Goal: Contribute content

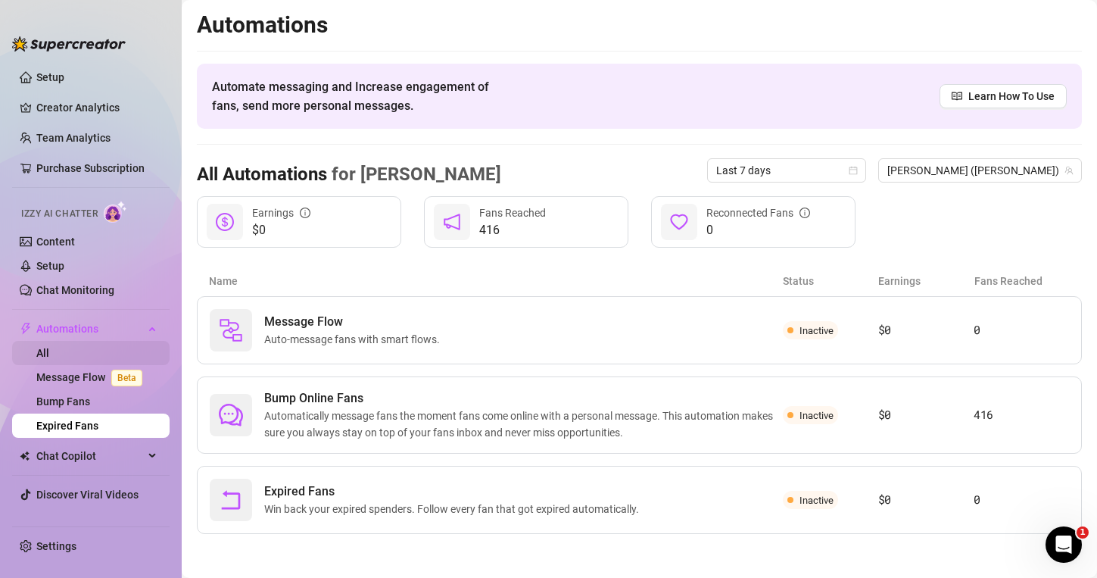
click at [49, 356] on link "All" at bounding box center [42, 353] width 13 height 12
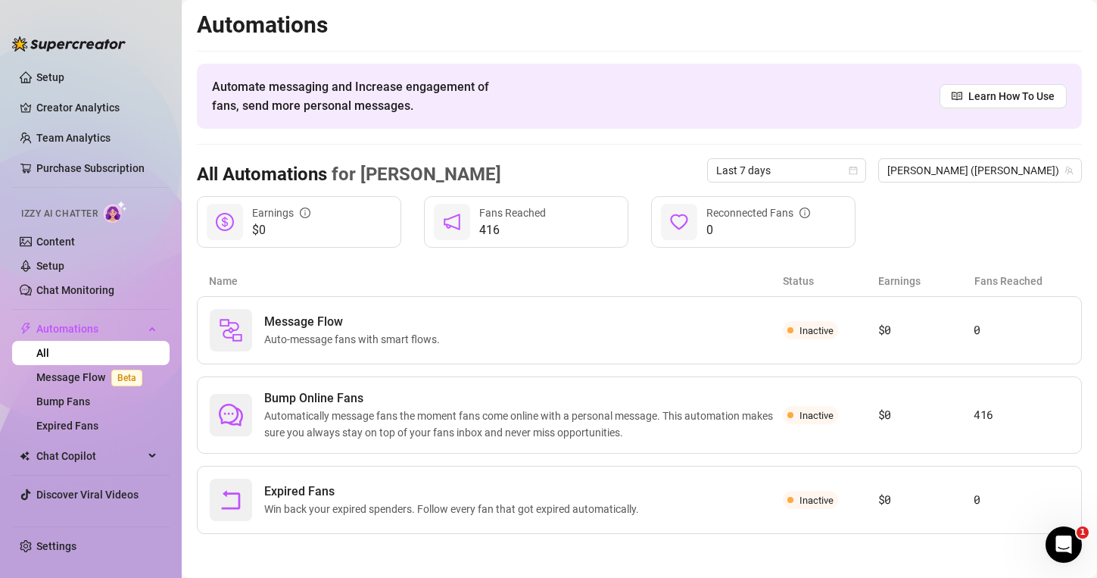
click at [49, 356] on link "All" at bounding box center [42, 353] width 13 height 12
click at [64, 81] on link "Setup" at bounding box center [50, 77] width 28 height 12
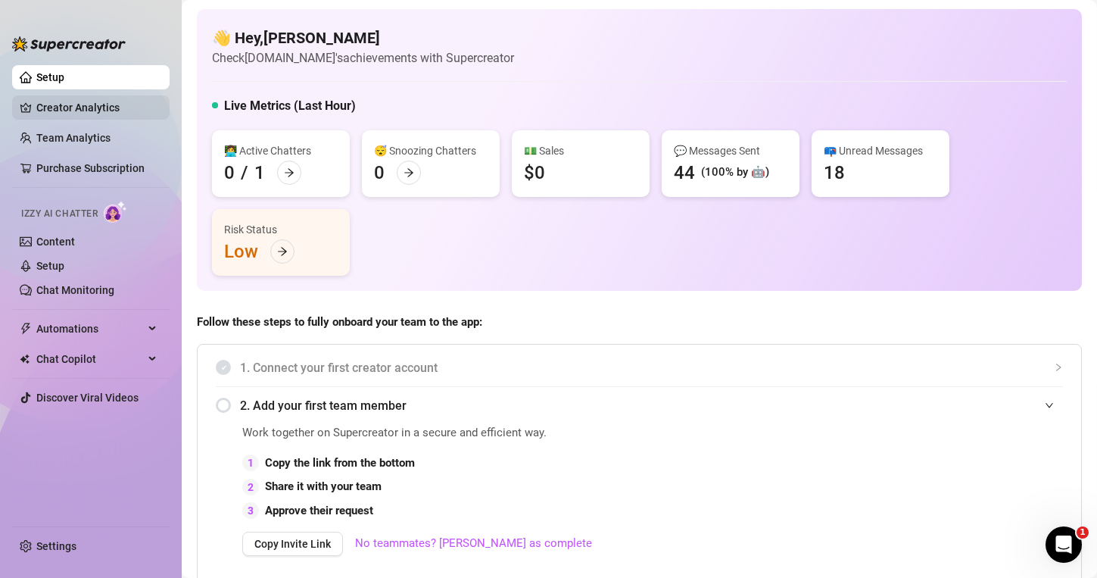
click at [104, 101] on link "Creator Analytics" at bounding box center [96, 107] width 121 height 24
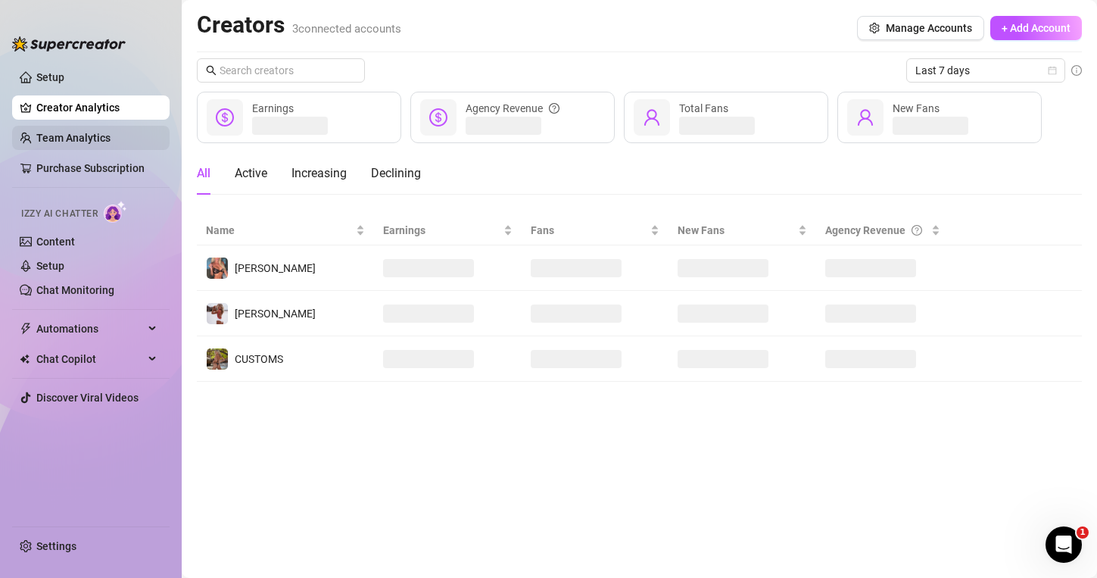
click at [92, 132] on link "Team Analytics" at bounding box center [73, 138] width 74 height 12
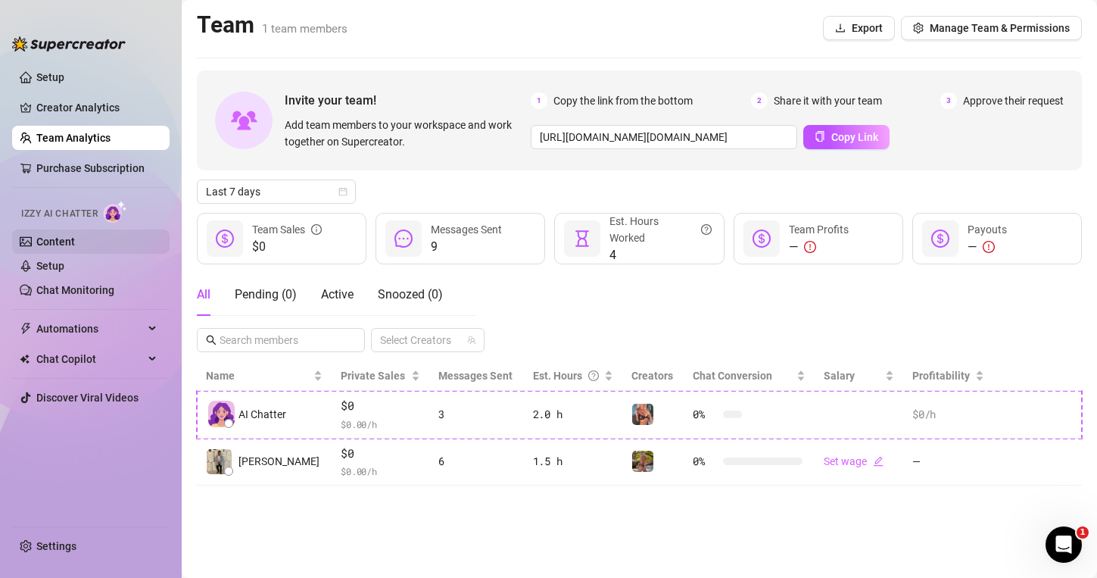
click at [63, 235] on link "Content" at bounding box center [55, 241] width 39 height 12
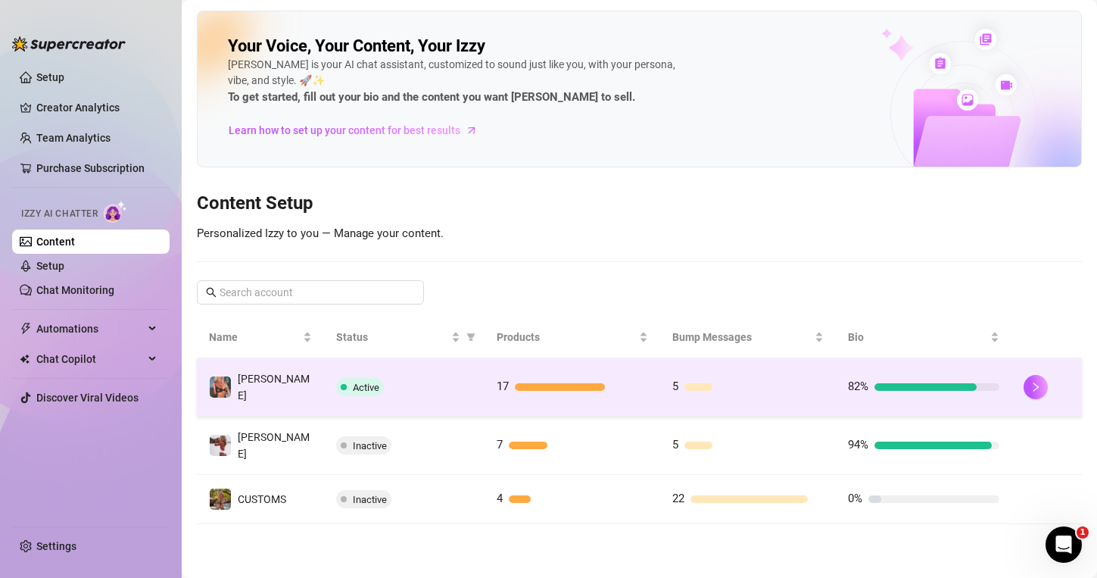
click at [637, 383] on div at bounding box center [581, 387] width 133 height 8
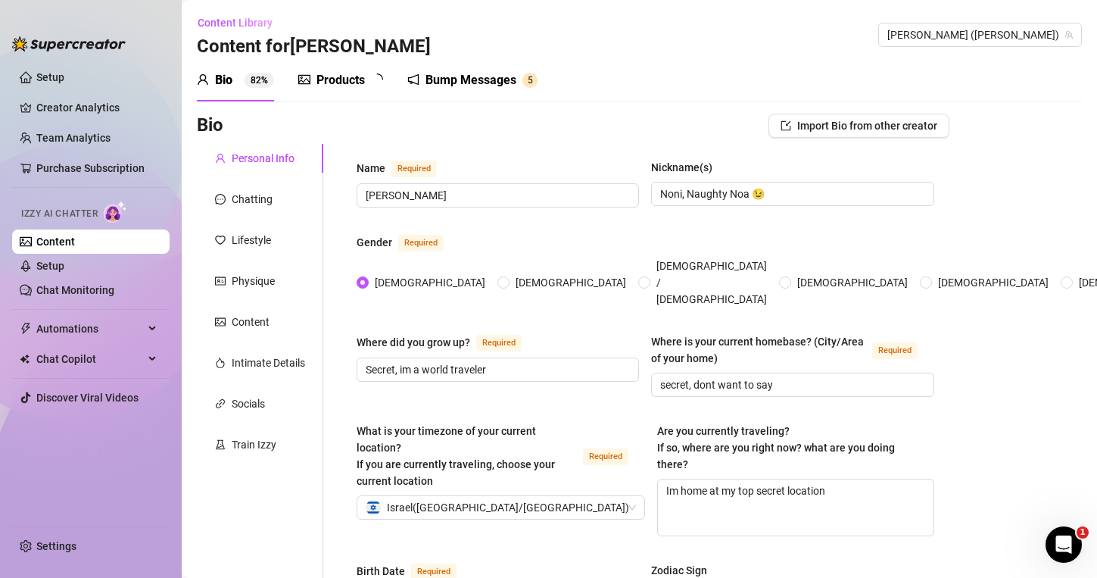
radio input "true"
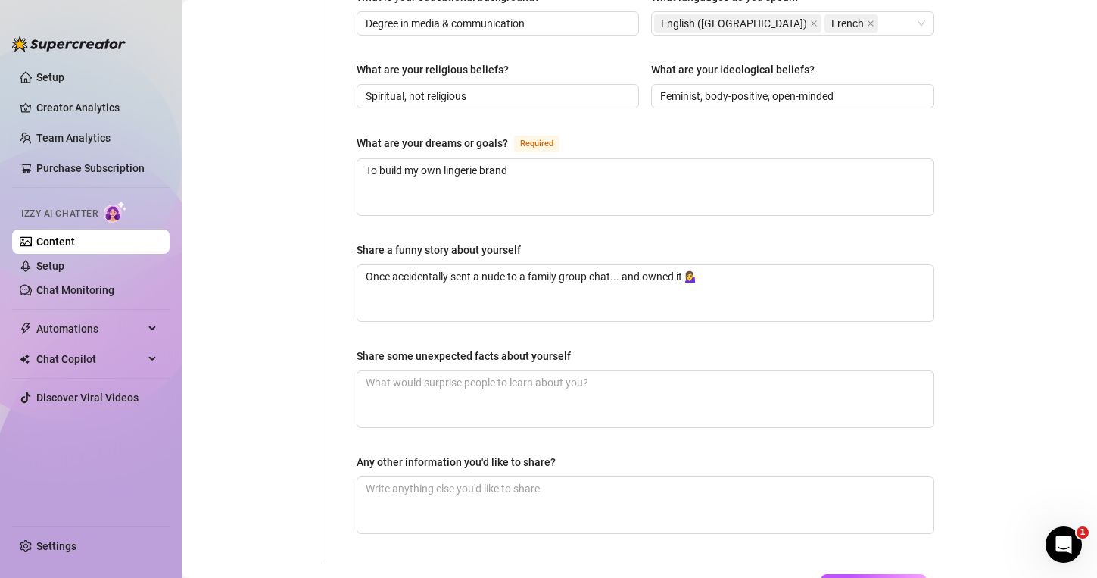
scroll to position [252, 0]
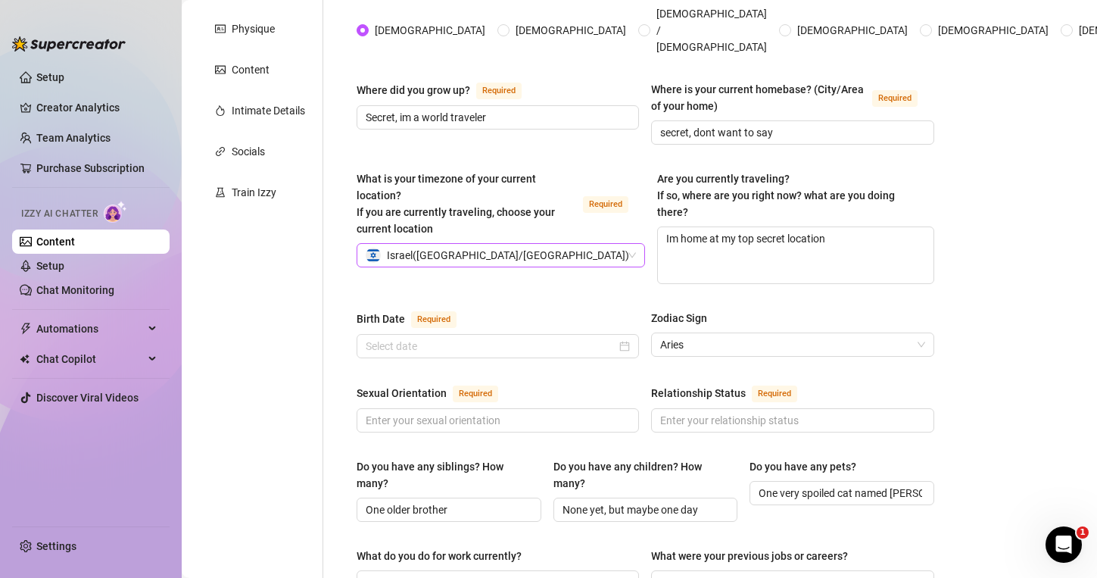
click at [549, 244] on div "[GEOGRAPHIC_DATA] ( [GEOGRAPHIC_DATA]/[GEOGRAPHIC_DATA] )" at bounding box center [494, 255] width 257 height 23
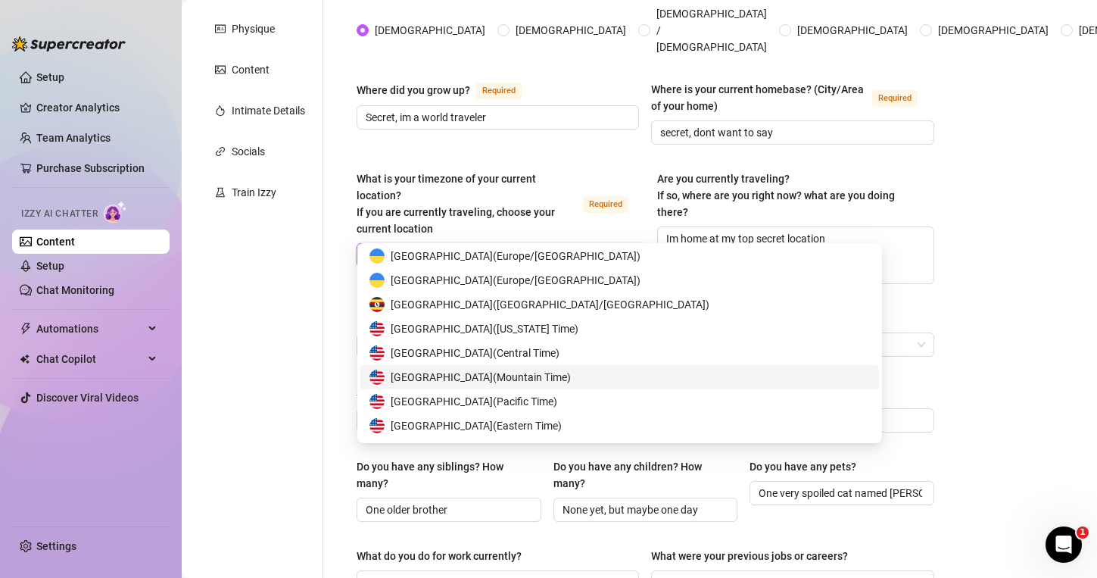
scroll to position [7416, 0]
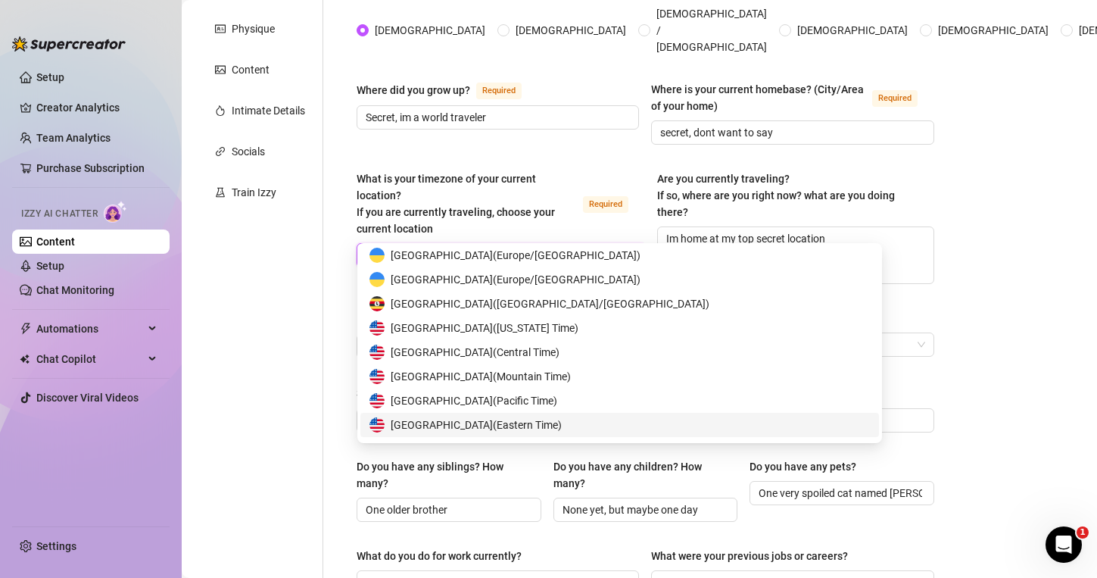
click at [531, 421] on span "United States of America ( Eastern Time )" at bounding box center [476, 424] width 171 height 17
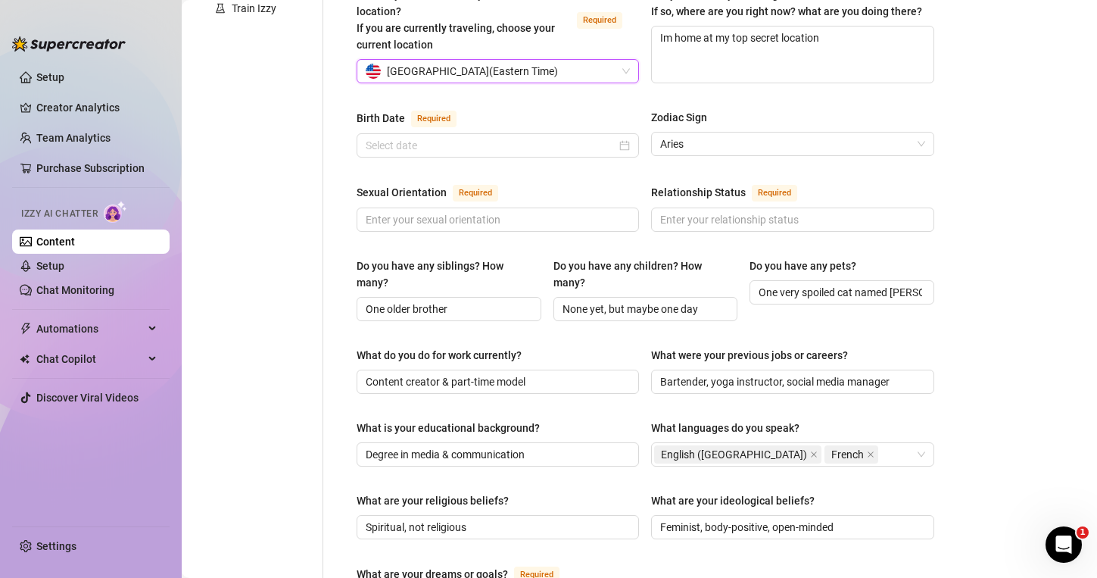
scroll to position [441, 0]
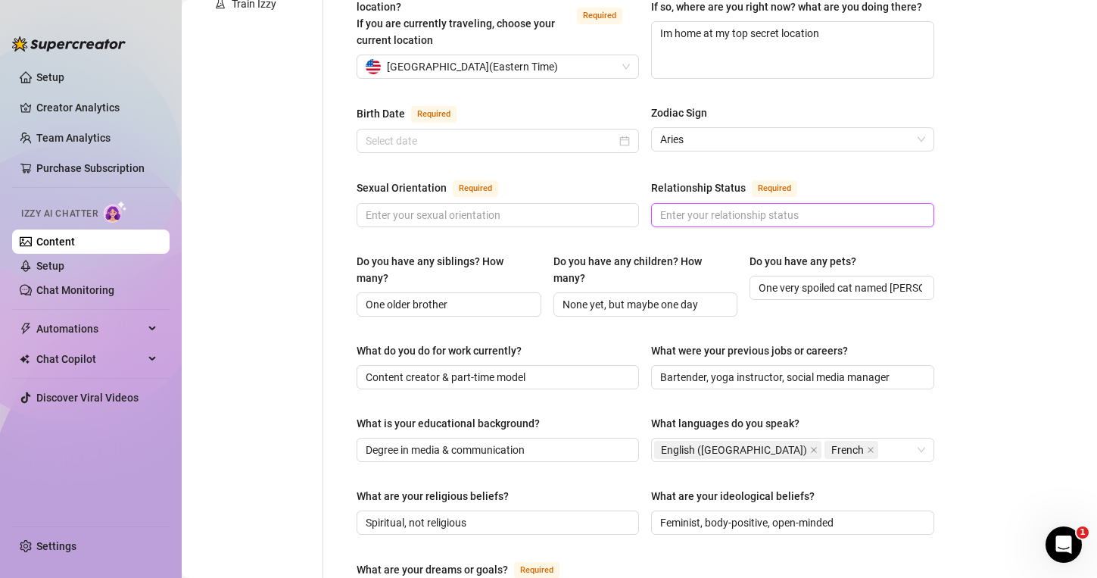
click at [760, 207] on input "Relationship Status Required" at bounding box center [790, 215] width 261 height 17
type input "single"
click at [581, 207] on input "Sexual Orientation Required" at bounding box center [496, 215] width 261 height 17
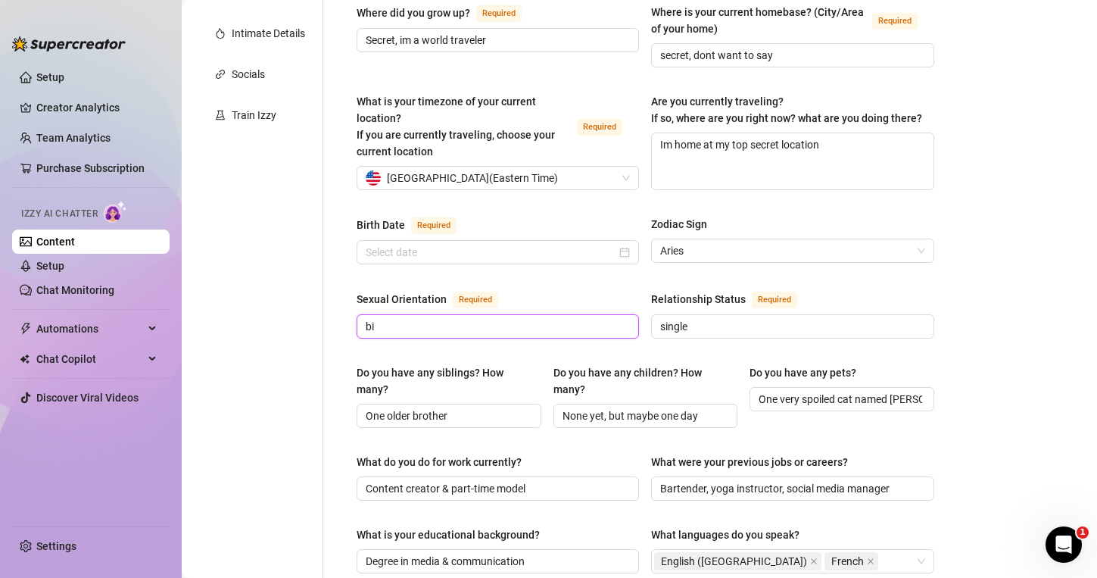
scroll to position [0, 0]
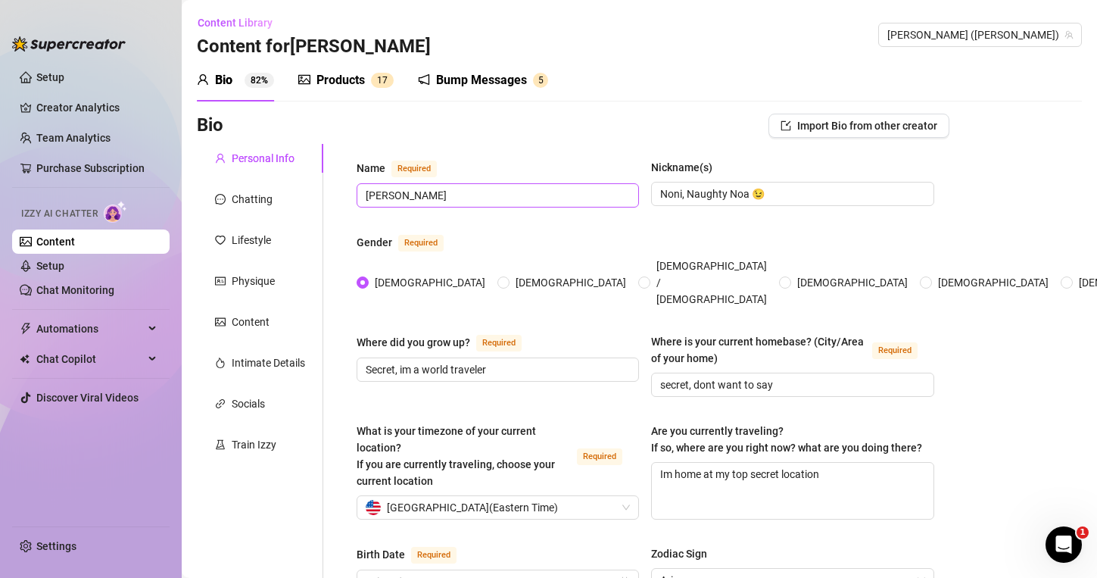
type input "bi"
drag, startPoint x: 545, startPoint y: 191, endPoint x: 347, endPoint y: 190, distance: 197.6
type input "[PERSON_NAME]"
drag, startPoint x: 783, startPoint y: 192, endPoint x: 660, endPoint y: 188, distance: 122.7
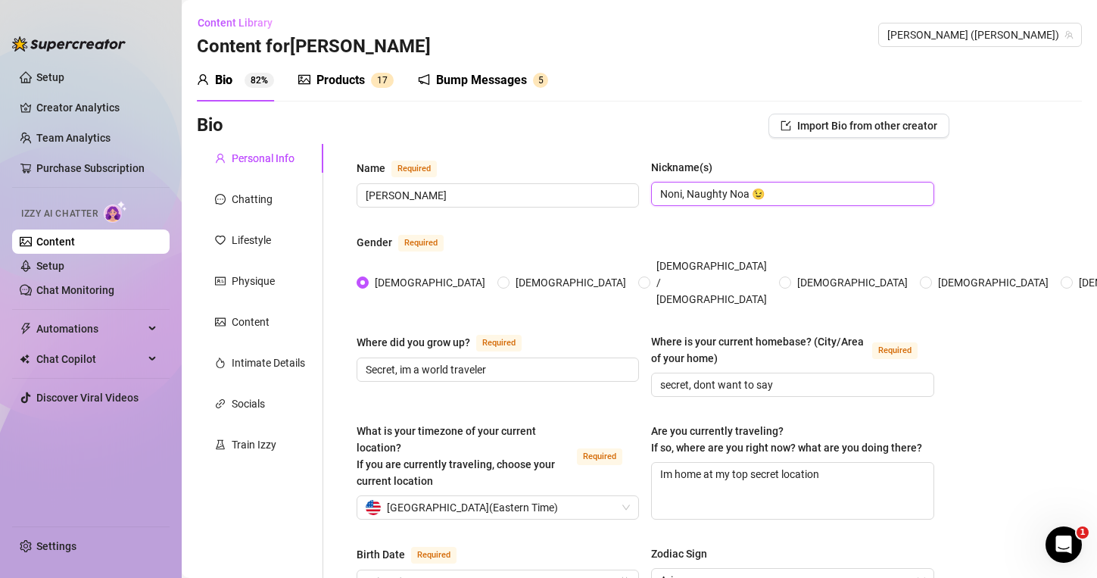
click at [659, 189] on span "Noni, Naughty Noa 😉" at bounding box center [792, 194] width 282 height 24
type input "babe hun love"
click at [804, 120] on span "Import Bio from other creator" at bounding box center [867, 126] width 140 height 12
click at [837, 161] on input "search" at bounding box center [853, 168] width 120 height 23
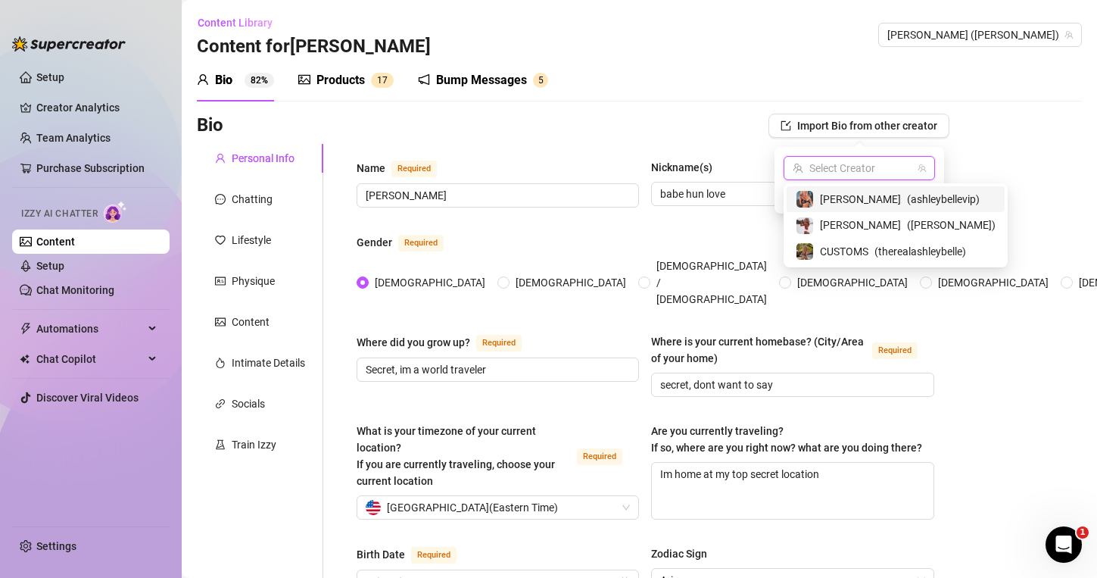
click at [835, 192] on span "[PERSON_NAME]" at bounding box center [860, 199] width 81 height 17
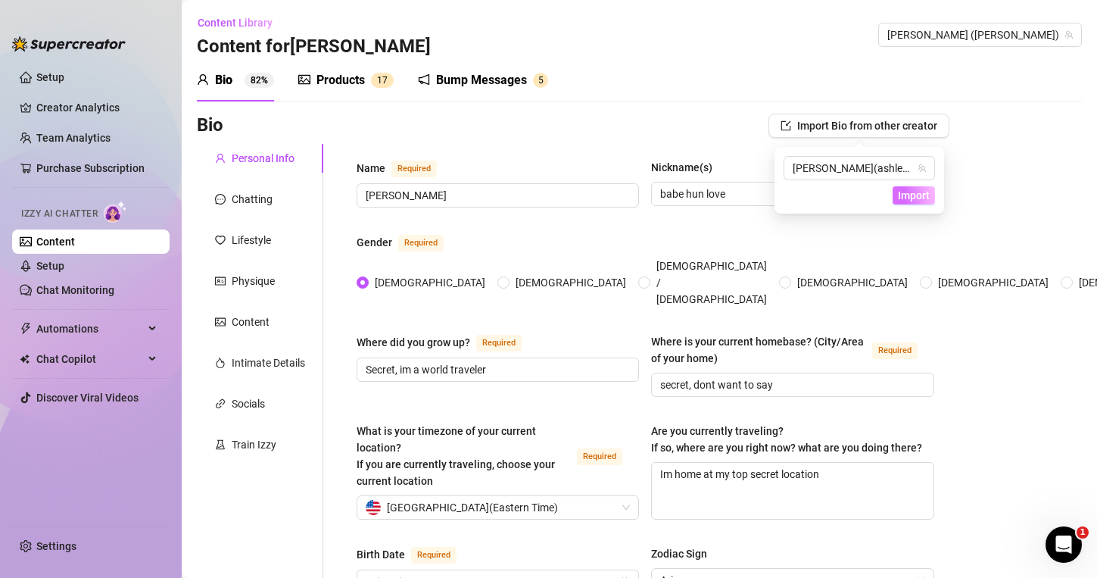
click at [912, 198] on span "Import" at bounding box center [914, 195] width 32 height 12
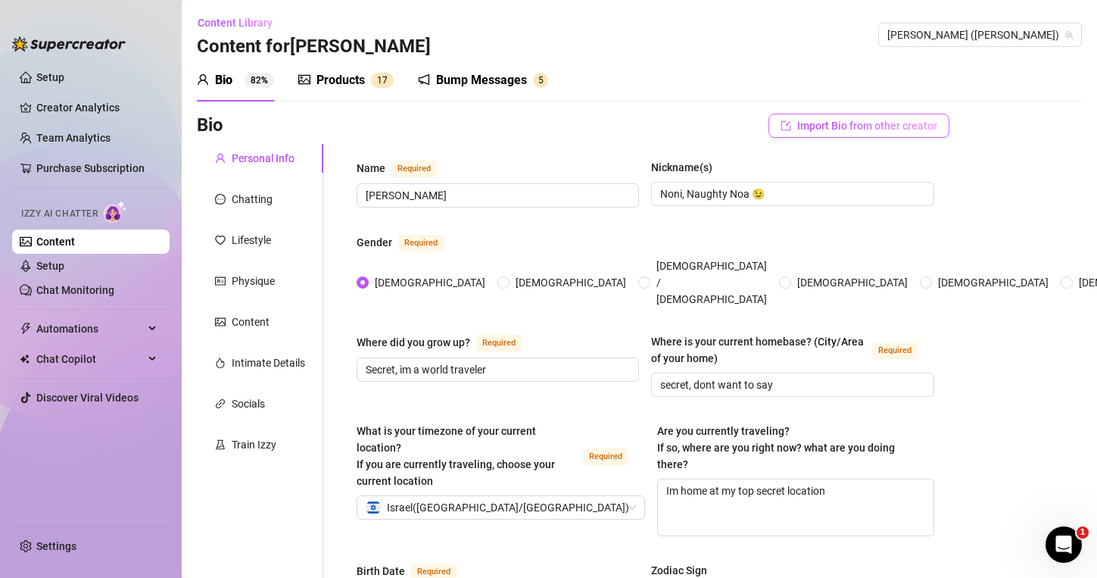
click at [898, 124] on span "Import Bio from other creator" at bounding box center [867, 126] width 140 height 12
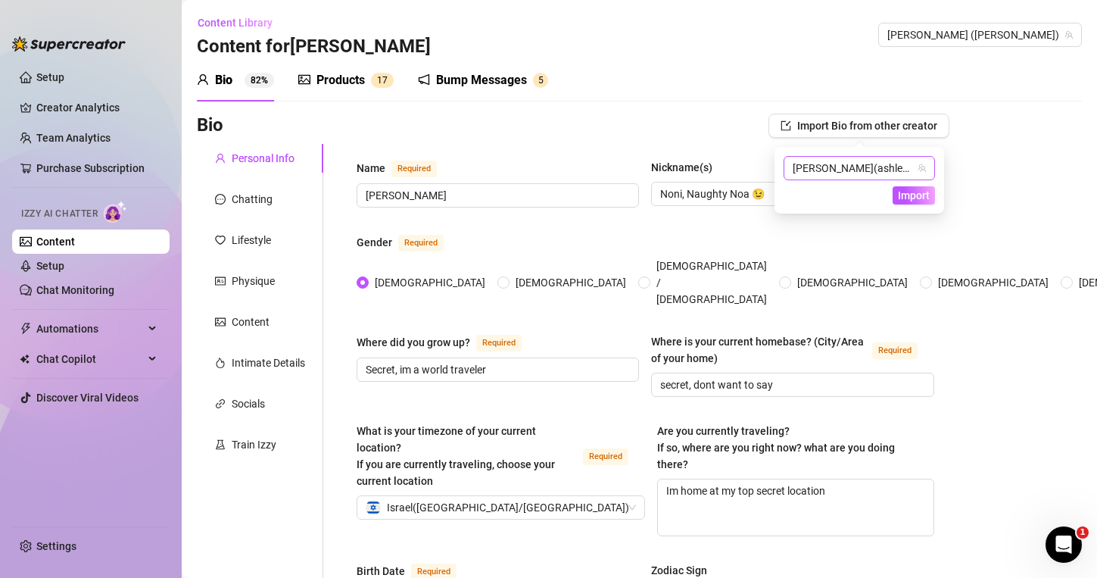
click at [921, 169] on icon "team" at bounding box center [922, 168] width 9 height 9
click at [916, 196] on span "Import" at bounding box center [914, 195] width 32 height 12
click at [305, 70] on div "Products 1 7" at bounding box center [345, 80] width 95 height 42
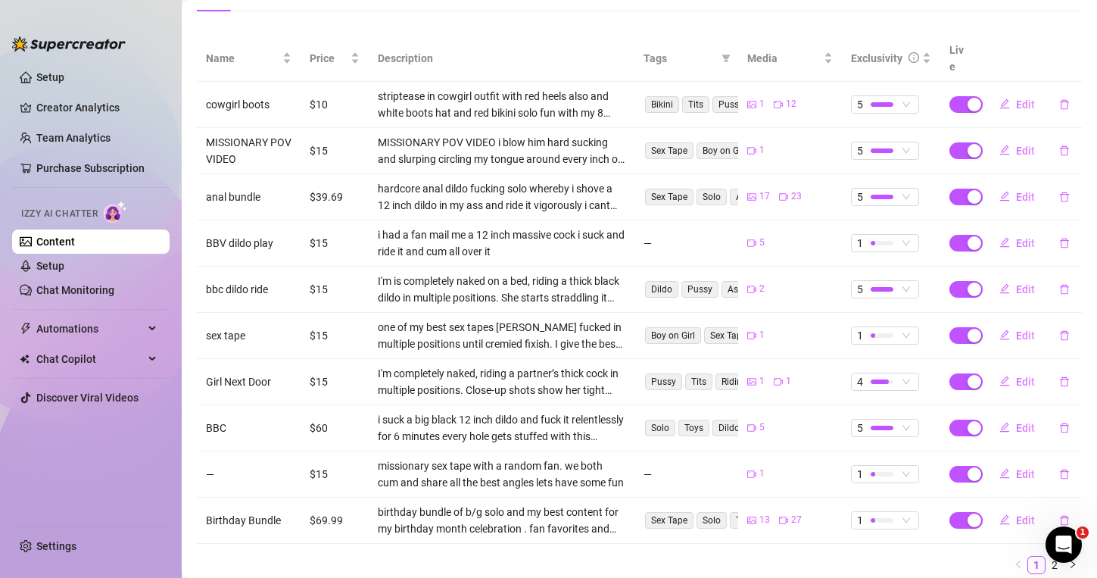
scroll to position [313, 0]
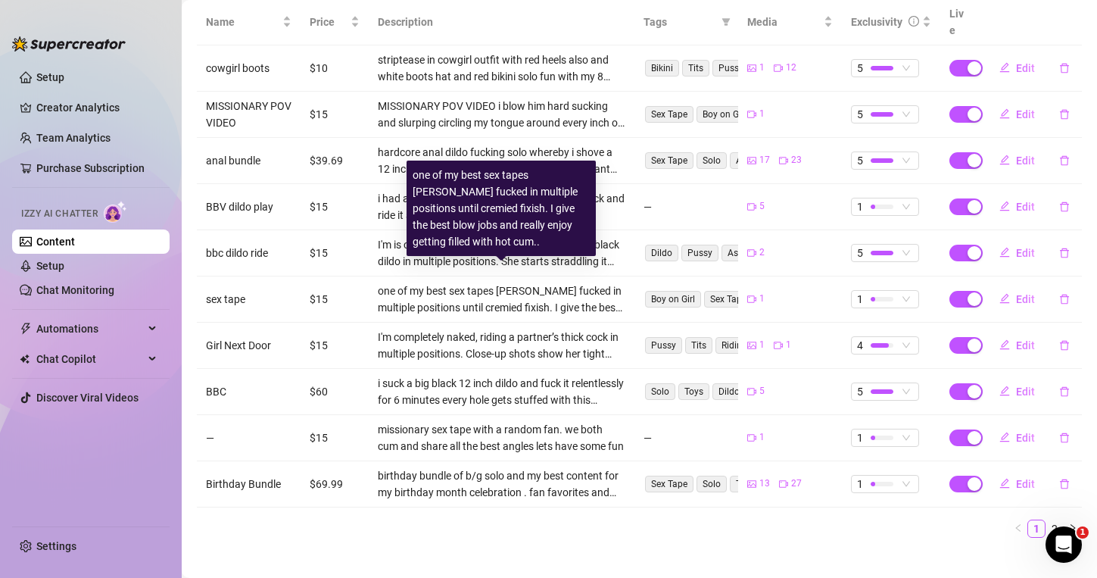
click at [471, 297] on div "one of my best sex tapes [PERSON_NAME] fucked in multiple positions until cremi…" at bounding box center [502, 298] width 248 height 33
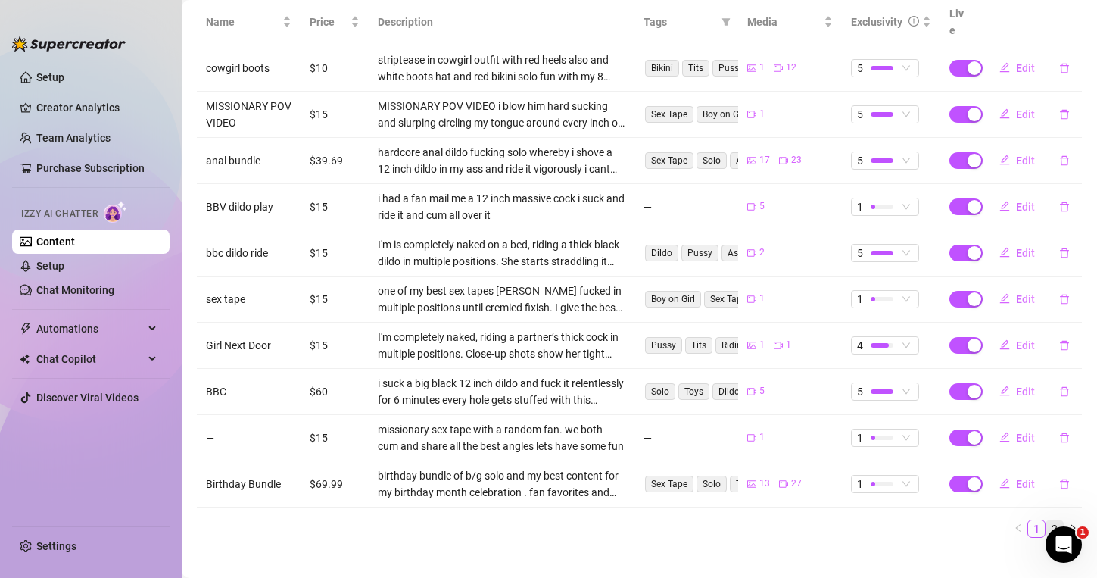
click at [1059, 520] on link "2" at bounding box center [1054, 528] width 17 height 17
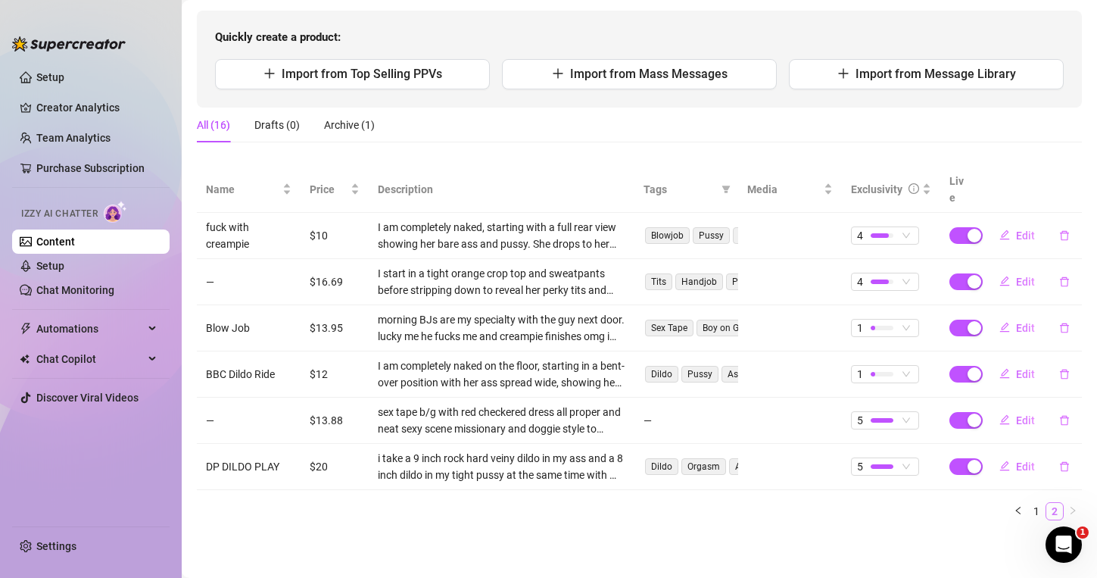
scroll to position [128, 0]
